Goal: Transaction & Acquisition: Purchase product/service

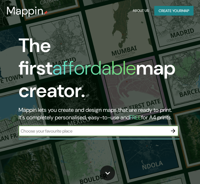
click at [113, 128] on input "text" at bounding box center [93, 131] width 149 height 6
click at [169, 126] on button "button" at bounding box center [173, 131] width 11 height 11
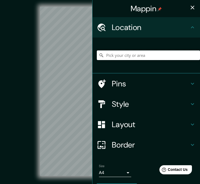
drag, startPoint x: 101, startPoint y: 53, endPoint x: 104, endPoint y: 54, distance: 2.7
click at [104, 54] on input "Pick your city or area" at bounding box center [148, 56] width 103 height 10
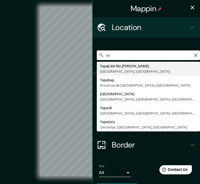
type input "t"
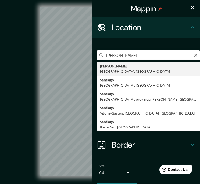
type input "[PERSON_NAME], [GEOGRAPHIC_DATA], [GEOGRAPHIC_DATA]"
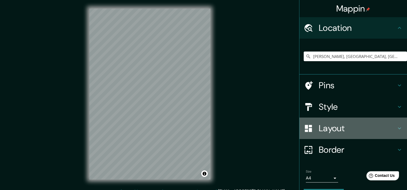
click at [200, 126] on h4 "Layout" at bounding box center [357, 128] width 77 height 11
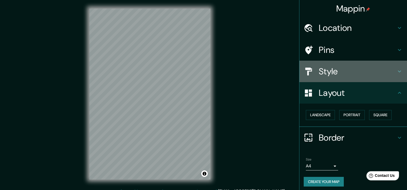
click at [200, 73] on h4 "Style" at bounding box center [357, 71] width 77 height 11
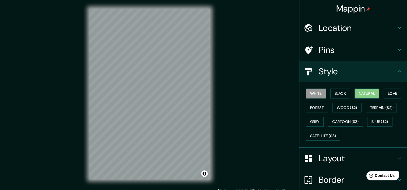
click at [200, 95] on button "Natural" at bounding box center [366, 94] width 25 height 10
click at [200, 111] on button "Forest" at bounding box center [317, 108] width 22 height 10
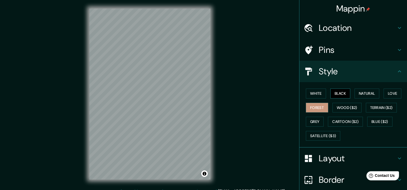
click at [200, 94] on button "Black" at bounding box center [340, 94] width 20 height 10
click at [200, 95] on button "White" at bounding box center [316, 94] width 20 height 10
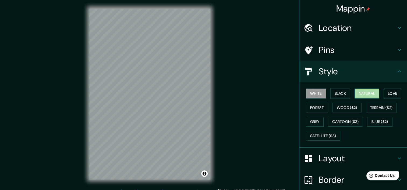
click at [200, 95] on button "Natural" at bounding box center [366, 94] width 25 height 10
click at [200, 24] on div "© Mapbox © OpenStreetMap Improve this map" at bounding box center [150, 94] width 366 height 171
